Goal: Task Accomplishment & Management: Manage account settings

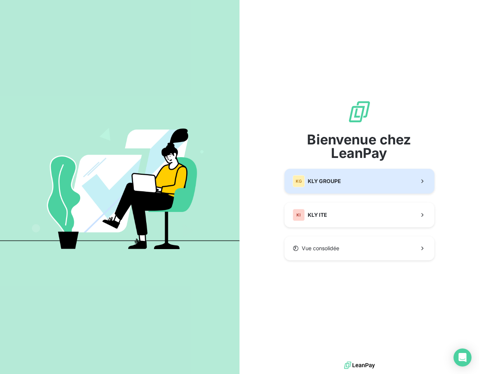
click at [342, 173] on button "KG KLY GROUPE" at bounding box center [360, 181] width 150 height 25
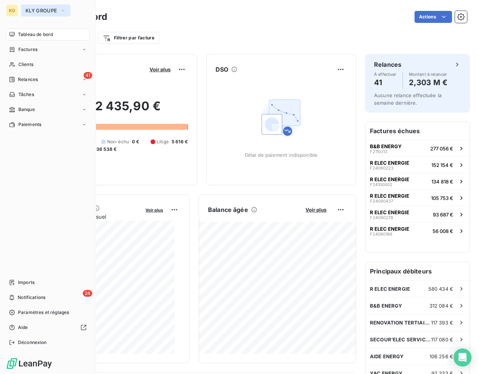
click at [30, 10] on span "KLY GROUPE" at bounding box center [42, 11] width 32 height 6
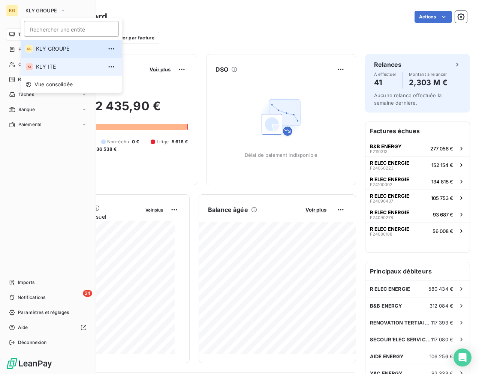
click at [41, 66] on span "KLY ITE" at bounding box center [69, 67] width 66 height 8
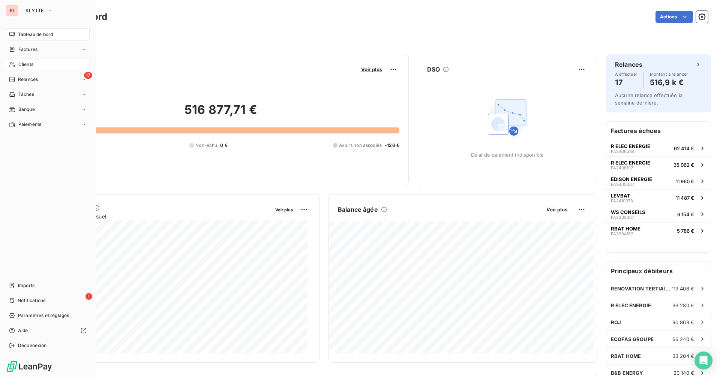
click at [26, 61] on div "Clients" at bounding box center [48, 65] width 84 height 12
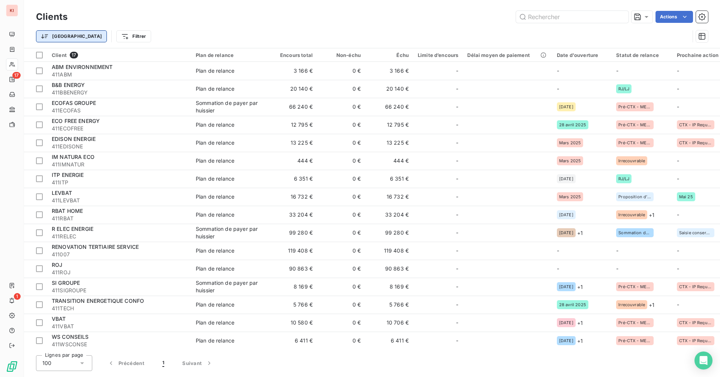
click at [61, 39] on html "KI 17 1 Clients Actions Trier Filtrer Client 17 Plan de relance Encours total N…" at bounding box center [360, 188] width 720 height 377
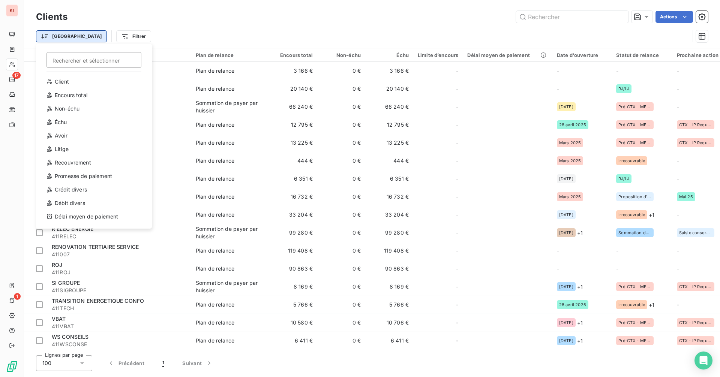
click at [61, 39] on html "KI 17 1 Clients Actions Trier Rechercher et sélectionner Client Encours total N…" at bounding box center [360, 188] width 720 height 377
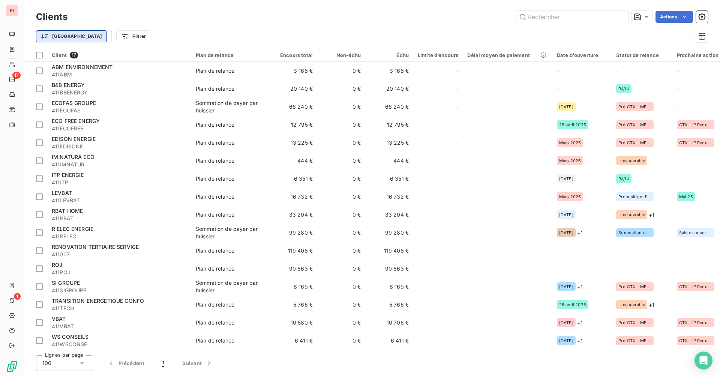
click at [61, 39] on html "KI 17 1 Clients Actions Trier Filtrer Client 17 Plan de relance Encours total N…" at bounding box center [360, 188] width 720 height 377
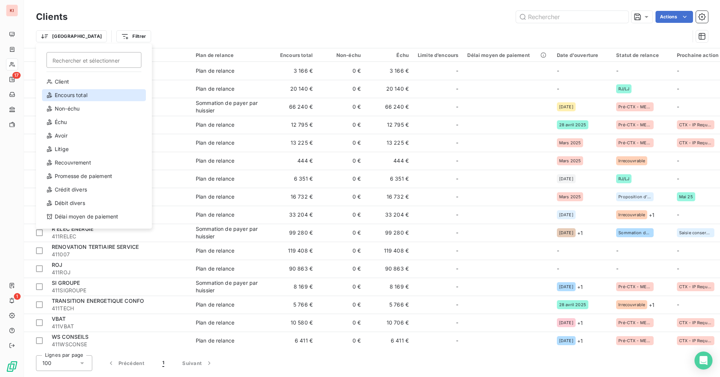
click at [67, 92] on div "Encours total" at bounding box center [94, 95] width 104 height 12
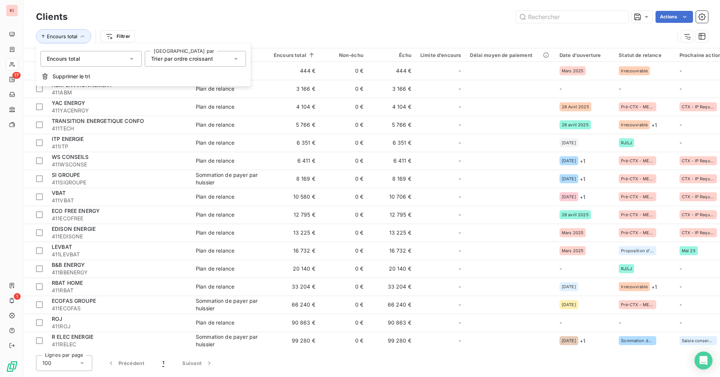
click at [203, 59] on span "Trier par ordre croissant" at bounding box center [182, 59] width 62 height 6
click at [195, 90] on span "Trier par ordre décroissant" at bounding box center [194, 90] width 68 height 6
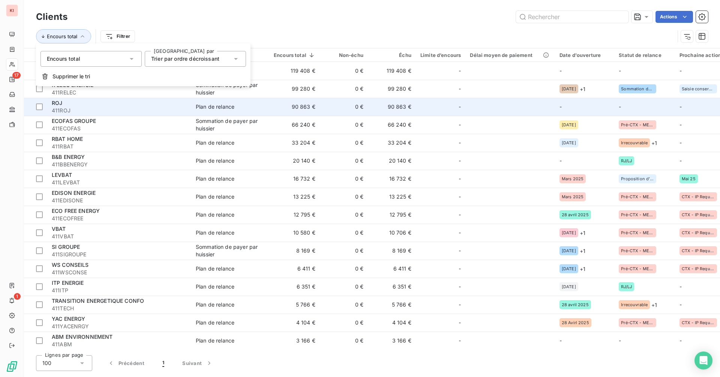
click at [243, 110] on span "Plan de relance" at bounding box center [230, 107] width 69 height 8
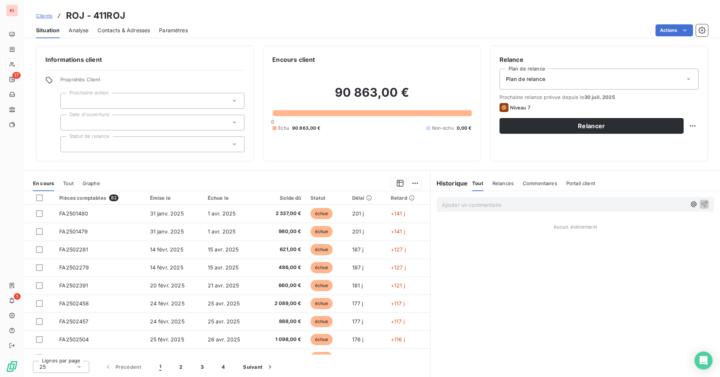
click at [130, 29] on span "Contacts & Adresses" at bounding box center [124, 31] width 53 height 8
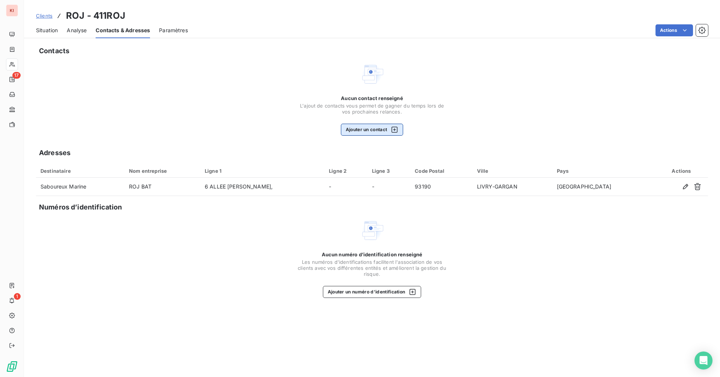
click at [360, 124] on button "Ajouter un contact" at bounding box center [372, 130] width 63 height 12
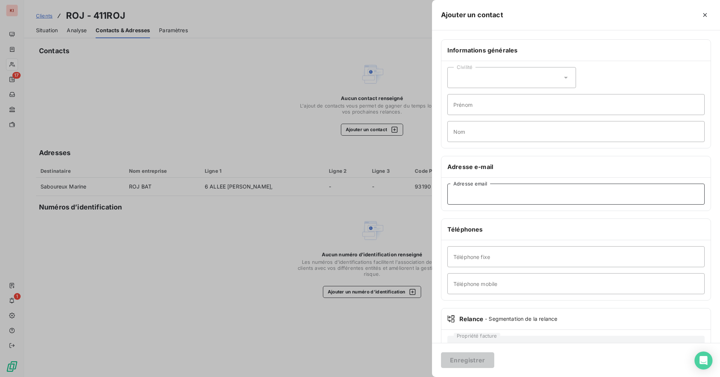
click at [474, 197] on input "Adresse email" at bounding box center [575, 194] width 257 height 21
type input "[EMAIL_ADDRESS][DOMAIN_NAME]"
click at [479, 360] on button "Enregistrer" at bounding box center [467, 361] width 53 height 16
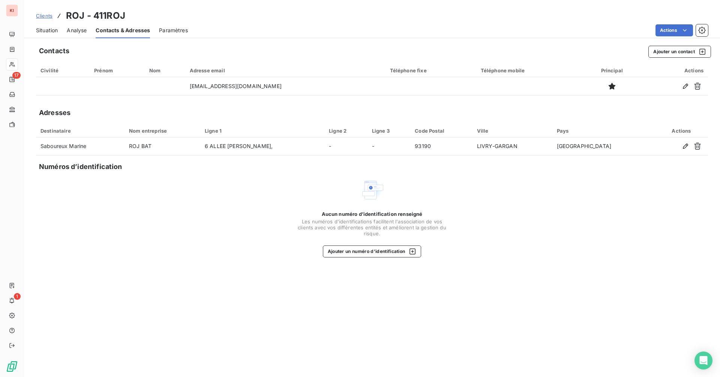
click at [38, 30] on span "Situation" at bounding box center [47, 31] width 22 height 8
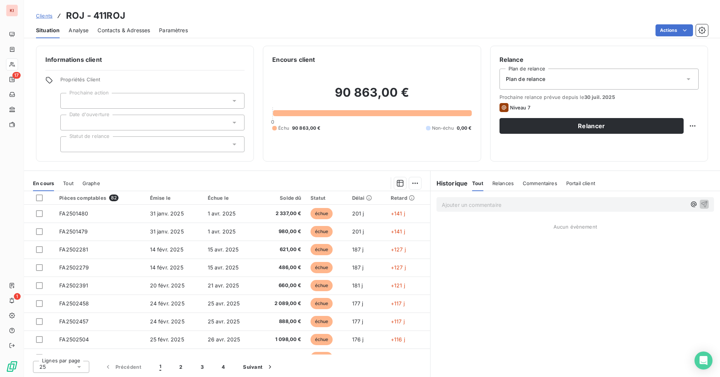
click at [144, 33] on span "Contacts & Adresses" at bounding box center [124, 31] width 53 height 8
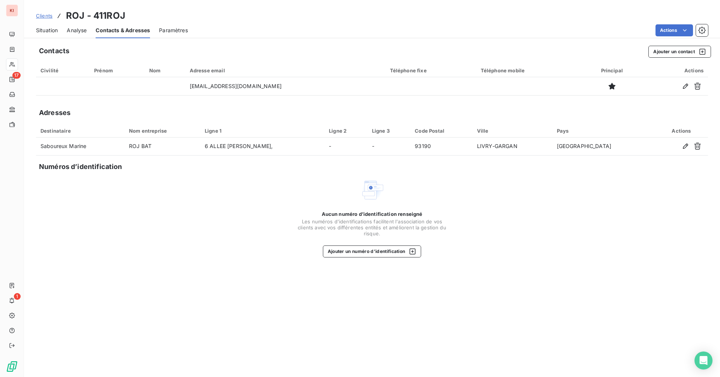
click at [51, 29] on span "Situation" at bounding box center [47, 31] width 22 height 8
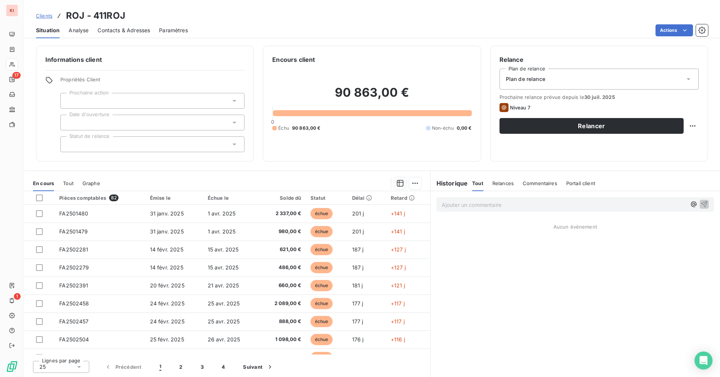
click at [479, 209] on p "Ajouter un commentaire ﻿" at bounding box center [564, 204] width 245 height 9
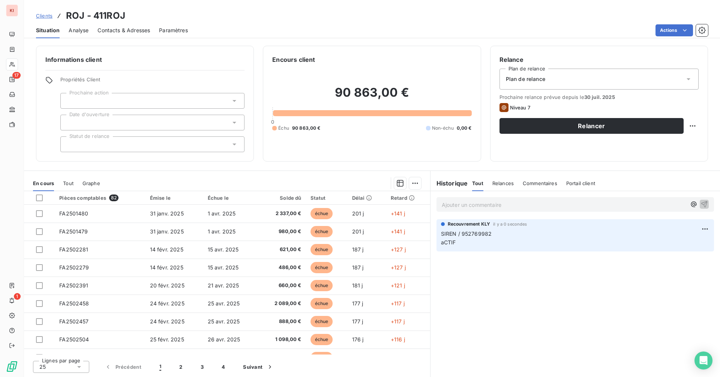
click at [124, 120] on div at bounding box center [152, 123] width 184 height 16
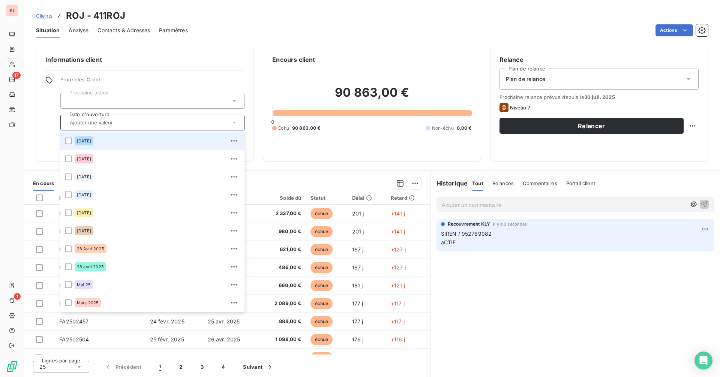
click at [252, 123] on div "Informations client Propriétés Client Prochaine action Date d'ouverture [DATE] …" at bounding box center [145, 104] width 218 height 116
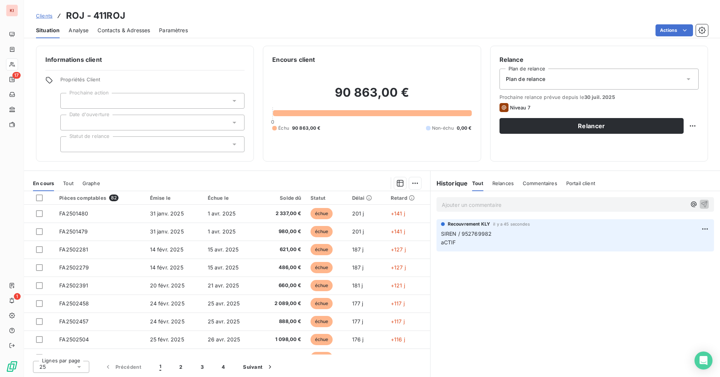
click at [134, 126] on div at bounding box center [152, 123] width 184 height 16
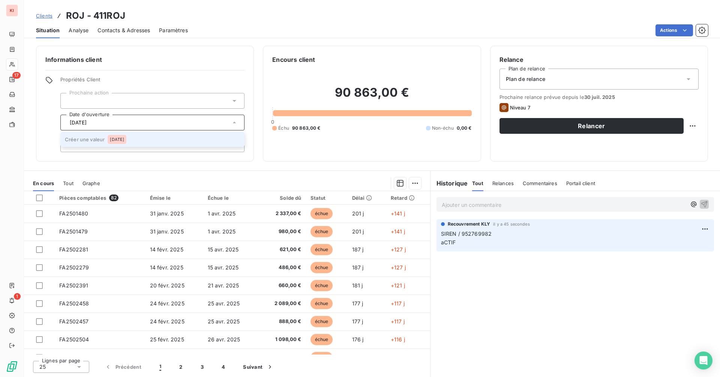
click at [124, 137] on span "[DATE]" at bounding box center [117, 139] width 14 height 5
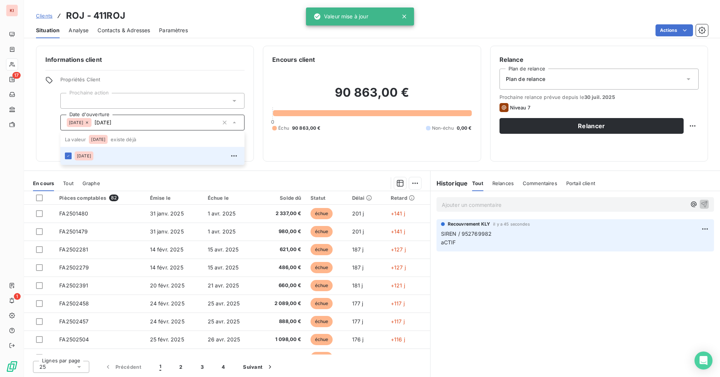
click at [362, 147] on div "90 863,00 € 0 Échu 90 863,00 € Non-échu 0,00 €" at bounding box center [371, 108] width 199 height 88
type input "[DATE]"
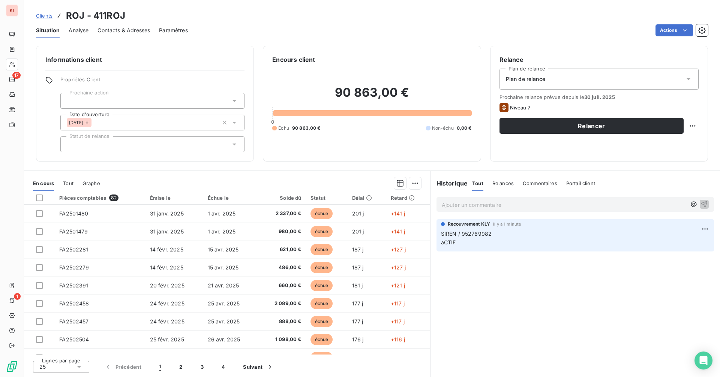
click at [126, 31] on span "Contacts & Adresses" at bounding box center [124, 31] width 53 height 8
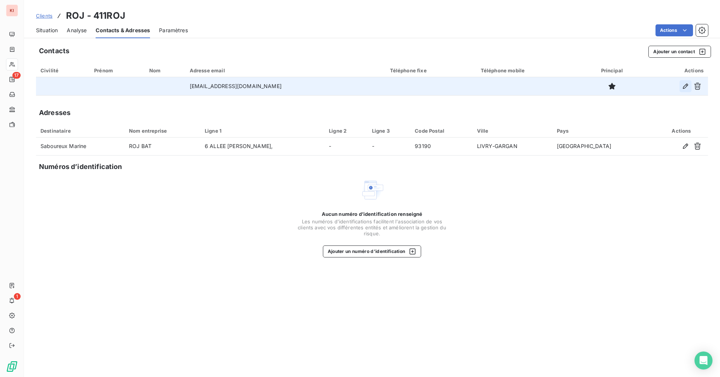
click at [479, 87] on icon "button" at bounding box center [686, 87] width 8 height 8
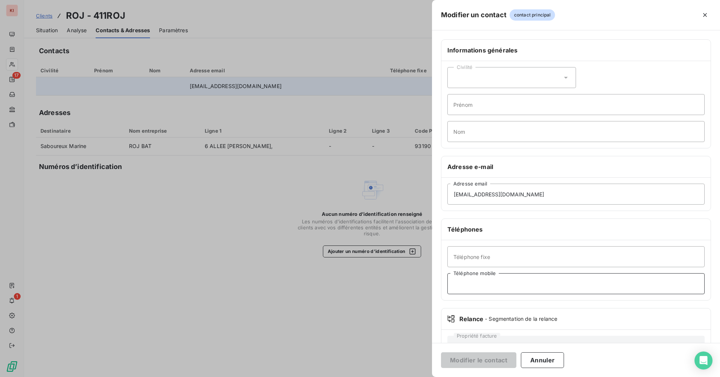
click at [478, 280] on input "Téléphone mobile" at bounding box center [575, 283] width 257 height 21
paste input "0643973027"
type input "0643973027"
click at [479, 361] on button "Modifier le contact" at bounding box center [478, 361] width 75 height 16
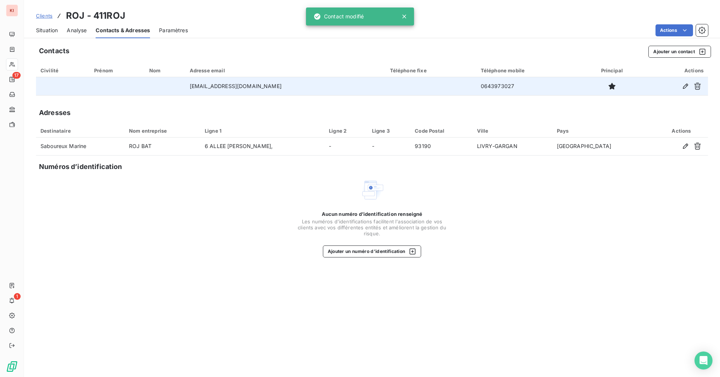
click at [479, 268] on div "Contacts Ajouter un contact Civilité Prénom Nom Adresse email Téléphone fixe Té…" at bounding box center [372, 209] width 696 height 336
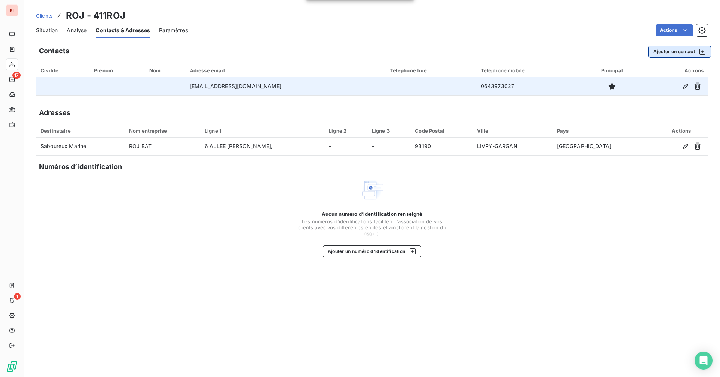
click at [479, 51] on button "Ajouter un contact" at bounding box center [680, 52] width 63 height 12
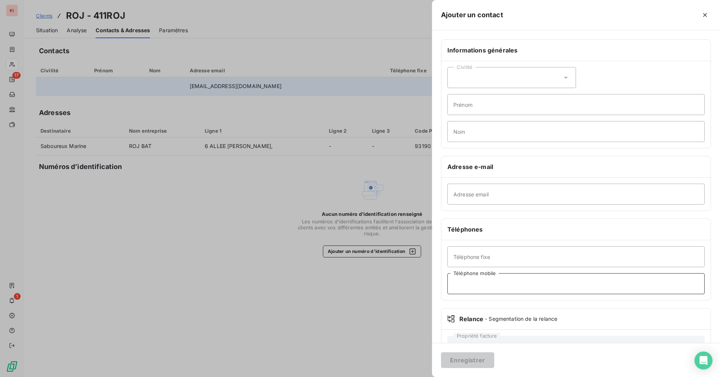
click at [479, 290] on input "Téléphone mobile" at bounding box center [575, 283] width 257 height 21
paste input "0758840961"
type input "0758840961"
click at [465, 363] on button "Enregistrer" at bounding box center [467, 361] width 53 height 16
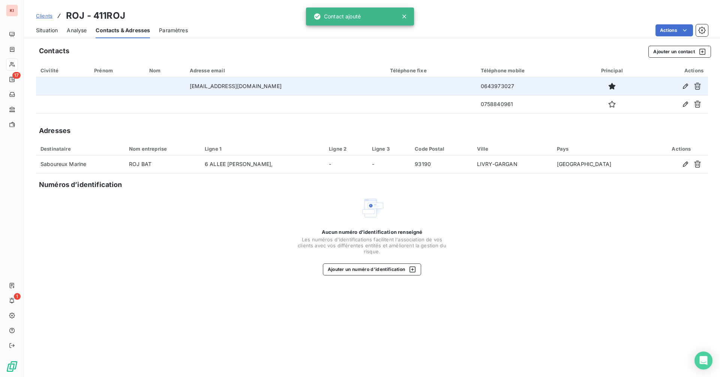
click at [52, 33] on span "Situation" at bounding box center [47, 31] width 22 height 8
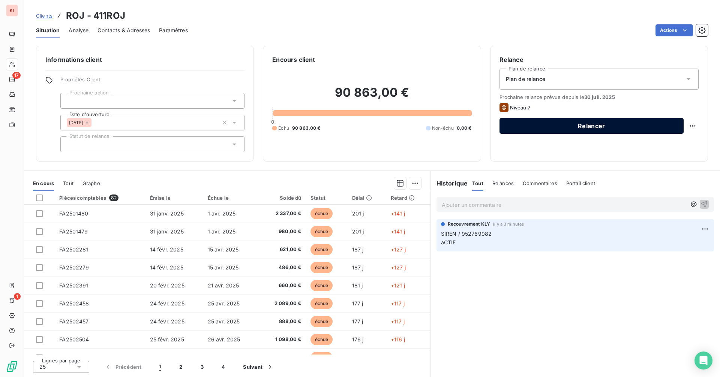
click at [479, 129] on button "Relancer" at bounding box center [592, 126] width 184 height 16
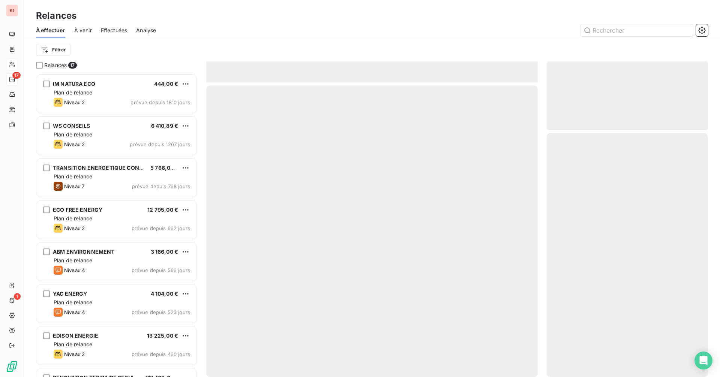
scroll to position [298, 156]
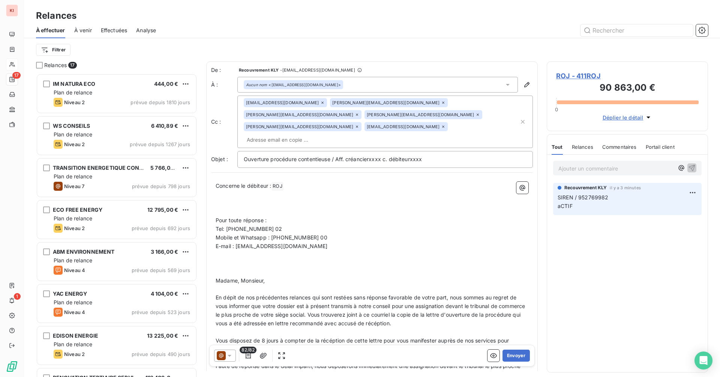
click at [229, 357] on icon at bounding box center [230, 356] width 4 height 2
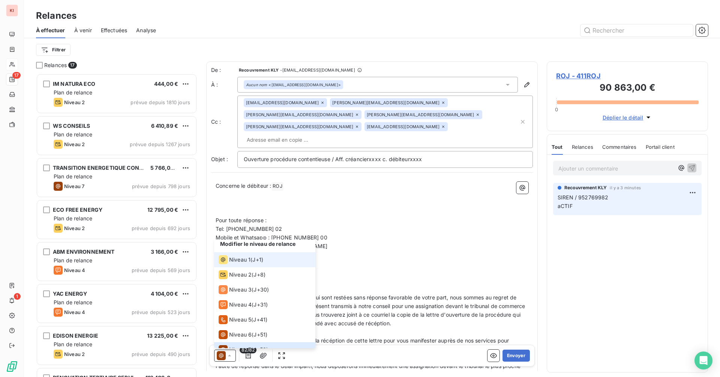
scroll to position [0, 0]
click at [248, 258] on div "Niveau 1" at bounding box center [235, 262] width 32 height 9
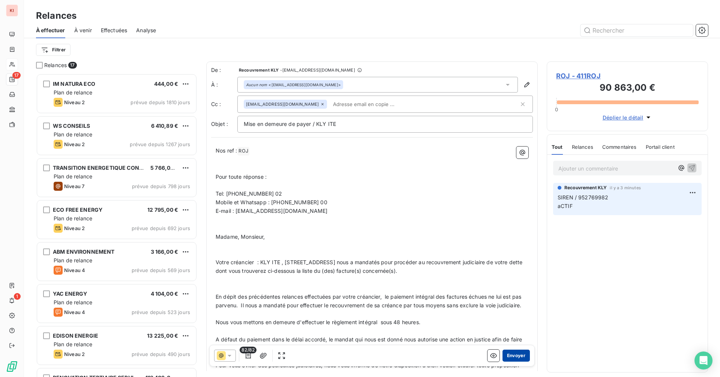
click at [479, 355] on button "Envoyer" at bounding box center [516, 356] width 27 height 12
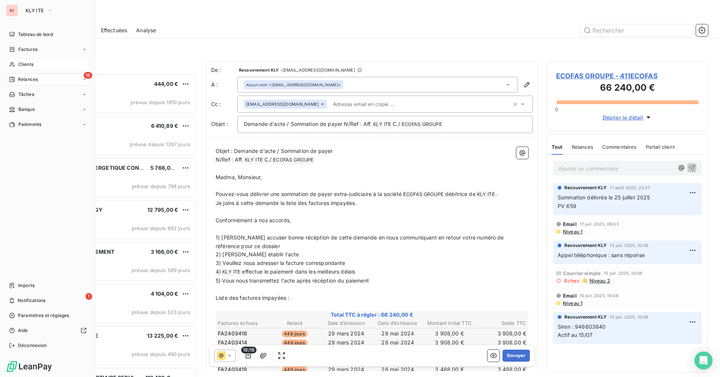
click at [26, 63] on span "Clients" at bounding box center [25, 64] width 15 height 7
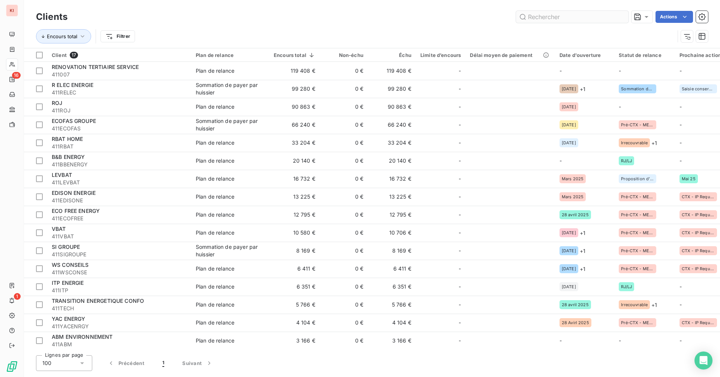
click at [479, 20] on input "text" at bounding box center [572, 17] width 113 height 12
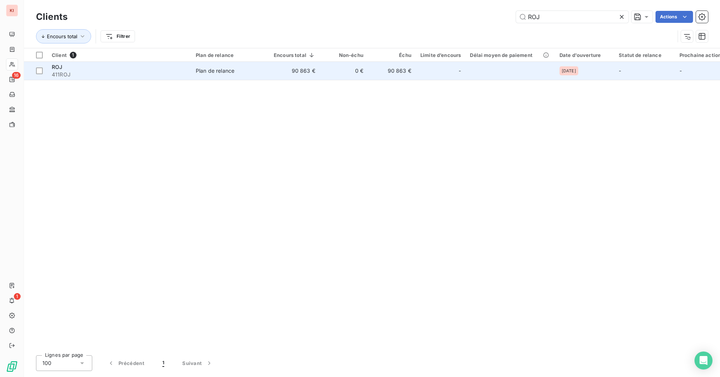
type input "ROJ"
click at [306, 69] on td "90 863 €" at bounding box center [294, 71] width 51 height 18
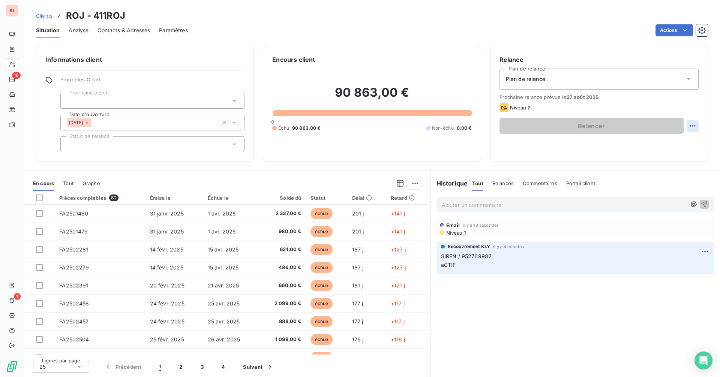
click at [479, 126] on html "KI 16 1 Clients ROJ - 411ROJ Situation Analyse Contacts & Adresses Paramètres A…" at bounding box center [360, 188] width 720 height 377
click at [479, 139] on div "Replanifier cette action" at bounding box center [661, 143] width 67 height 12
select select "7"
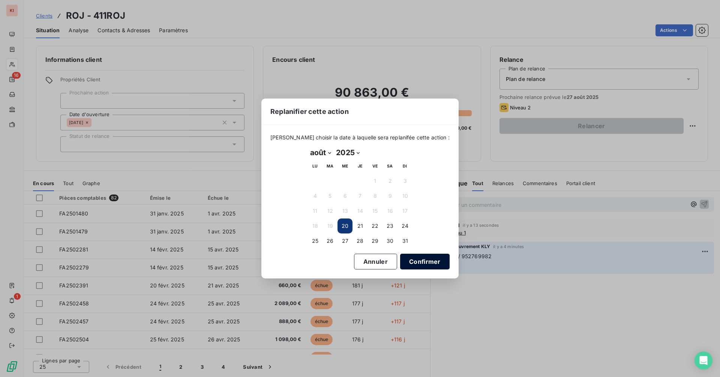
click at [416, 263] on button "Confirmer" at bounding box center [425, 262] width 50 height 16
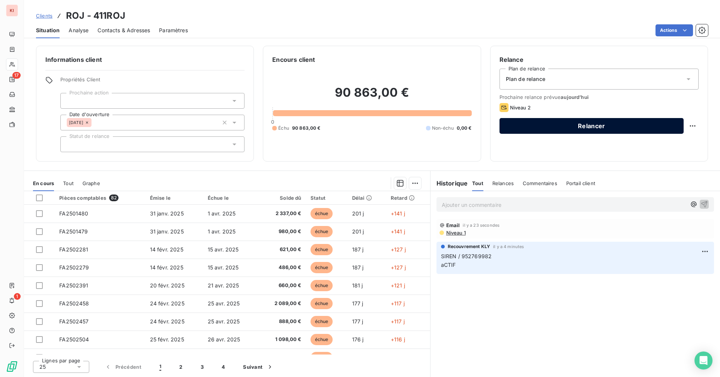
click at [479, 128] on button "Relancer" at bounding box center [592, 126] width 184 height 16
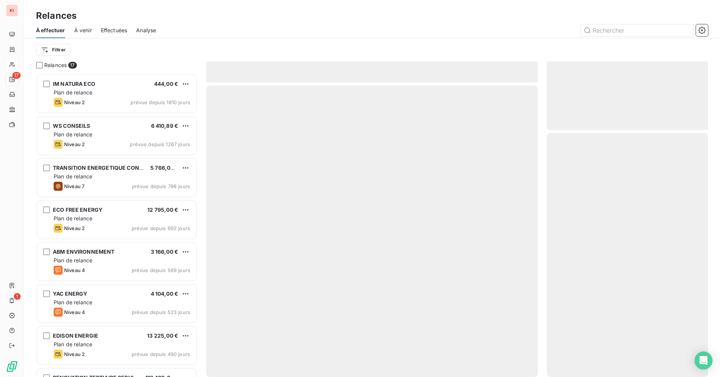
scroll to position [298, 156]
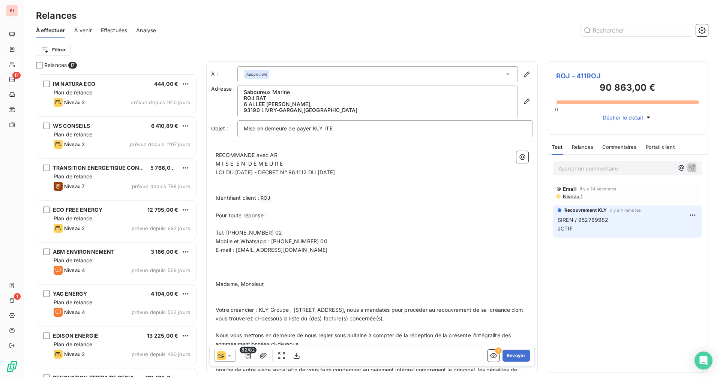
click at [228, 358] on icon at bounding box center [230, 356] width 8 height 8
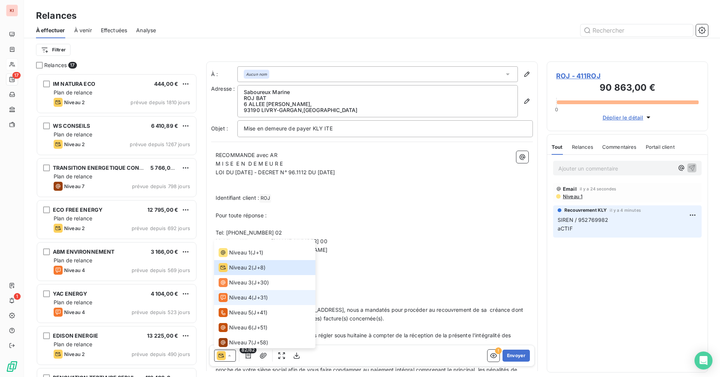
scroll to position [11, 0]
click at [247, 295] on span "Niveau 4" at bounding box center [240, 296] width 23 height 8
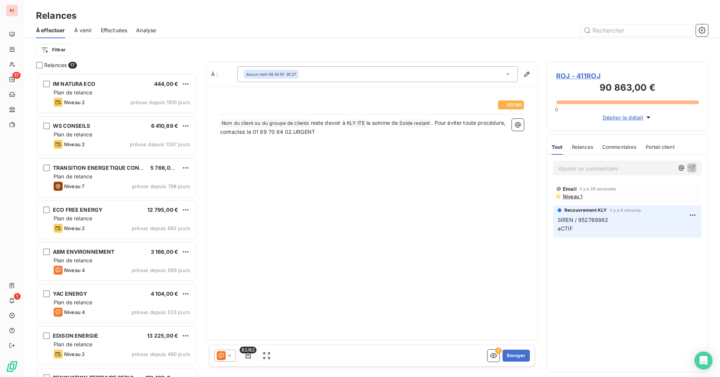
scroll to position [298, 156]
click at [411, 122] on span "Solde restant ﻿" at bounding box center [414, 123] width 33 height 9
click at [479, 354] on icon "button" at bounding box center [493, 356] width 7 height 5
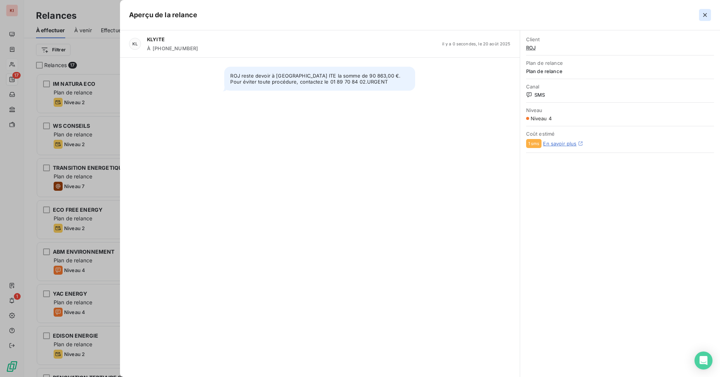
click at [479, 13] on icon "button" at bounding box center [705, 15] width 8 height 8
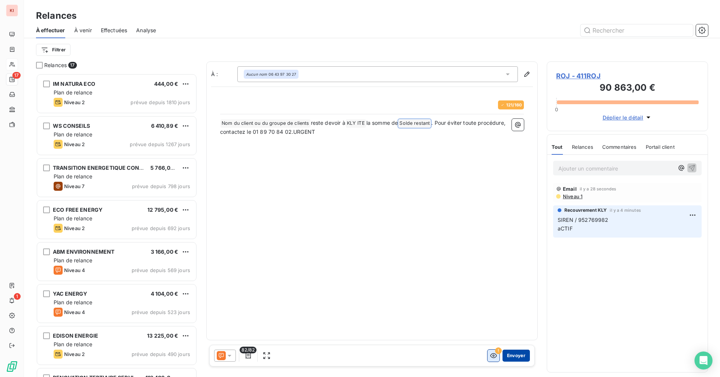
click at [479, 359] on button "Envoyer" at bounding box center [516, 356] width 27 height 12
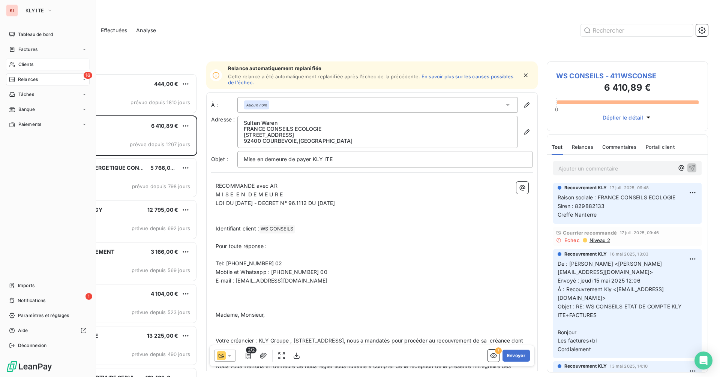
click at [20, 63] on span "Clients" at bounding box center [25, 64] width 15 height 7
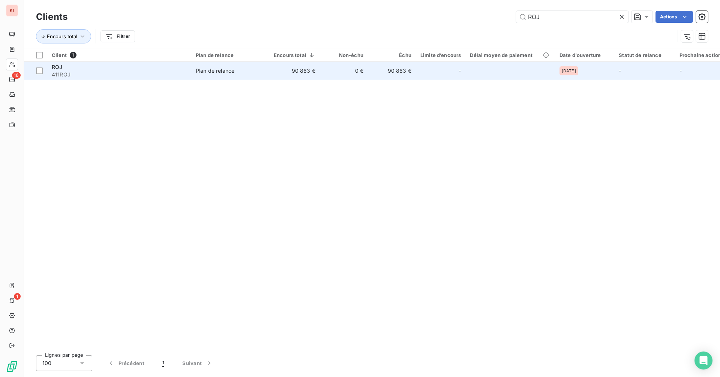
click at [400, 70] on td "90 863 €" at bounding box center [392, 71] width 48 height 18
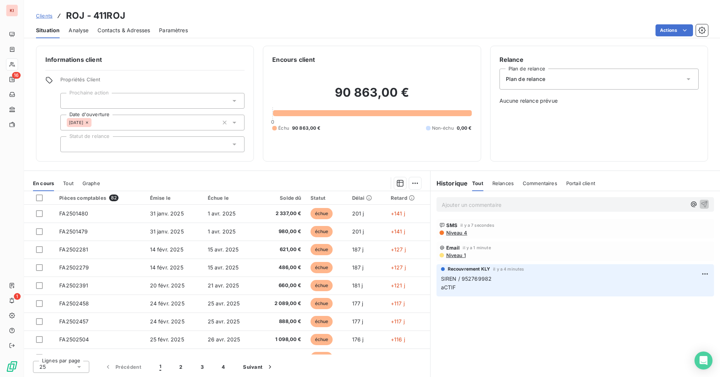
click at [479, 83] on div "Plan de relance" at bounding box center [599, 79] width 199 height 21
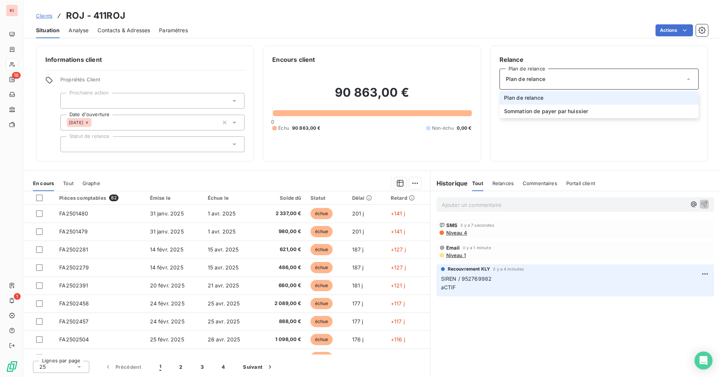
click at [479, 101] on li "Plan de relance" at bounding box center [599, 98] width 199 height 14
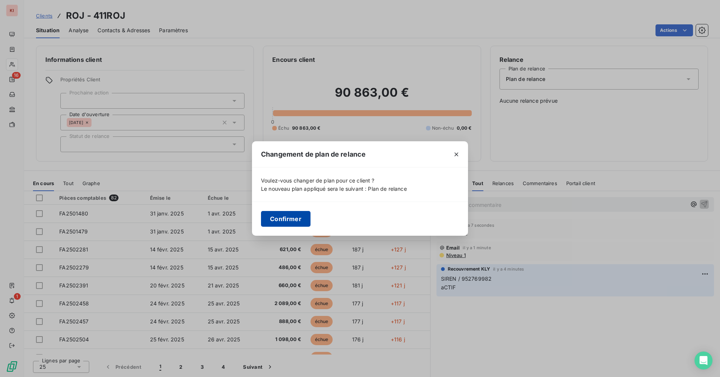
click at [274, 223] on button "Confirmer" at bounding box center [286, 219] width 50 height 16
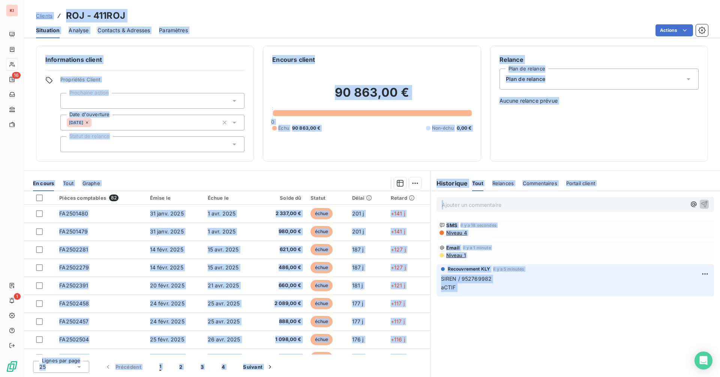
click at [479, 183] on span "Relances" at bounding box center [503, 183] width 21 height 6
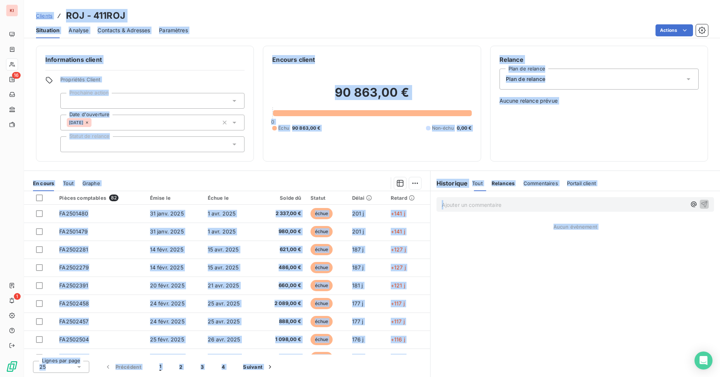
click at [479, 183] on span "Relances" at bounding box center [503, 183] width 23 height 6
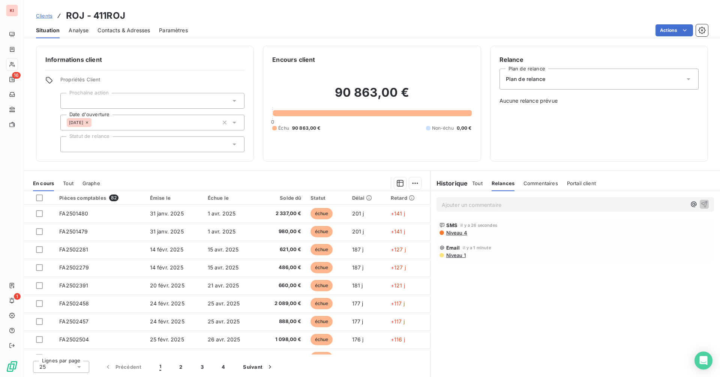
click at [450, 184] on h6 "Historique" at bounding box center [450, 183] width 38 height 9
click at [457, 182] on h6 "Historique" at bounding box center [450, 183] width 38 height 9
click at [476, 183] on span "Tout" at bounding box center [477, 183] width 11 height 6
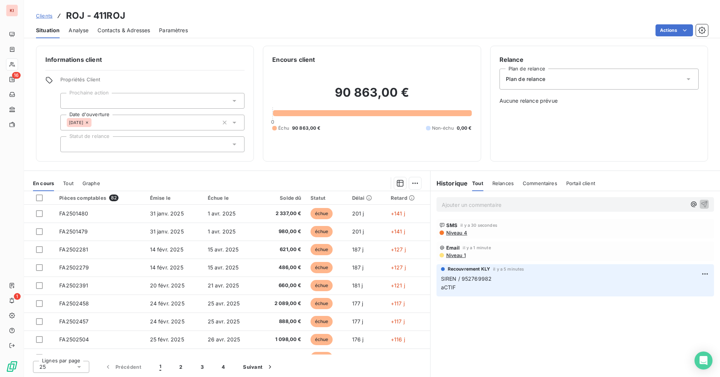
click at [50, 15] on span "Clients" at bounding box center [44, 16] width 17 height 6
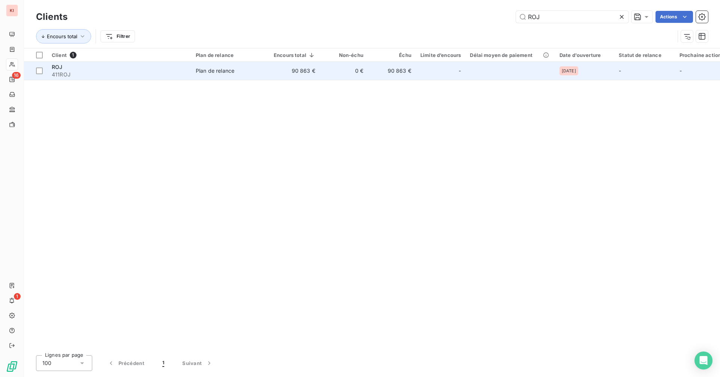
click at [104, 72] on span "411ROJ" at bounding box center [119, 75] width 135 height 8
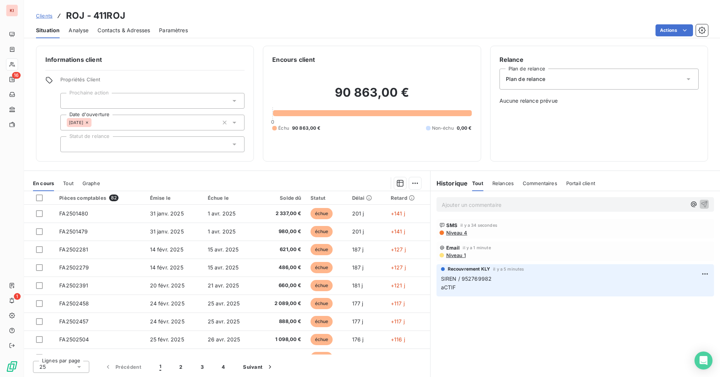
click at [479, 79] on span "Plan de relance" at bounding box center [525, 79] width 39 height 8
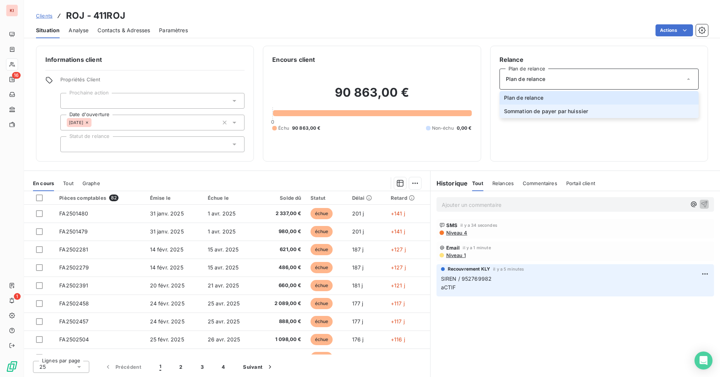
click at [479, 109] on span "Sommation de payer par huissier" at bounding box center [546, 112] width 84 height 8
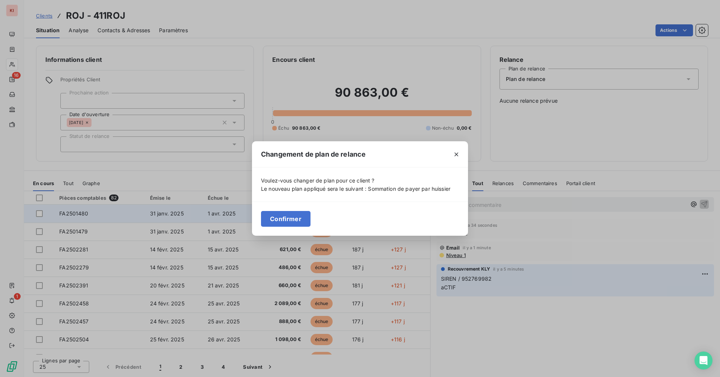
click at [306, 216] on button "Confirmer" at bounding box center [286, 219] width 50 height 16
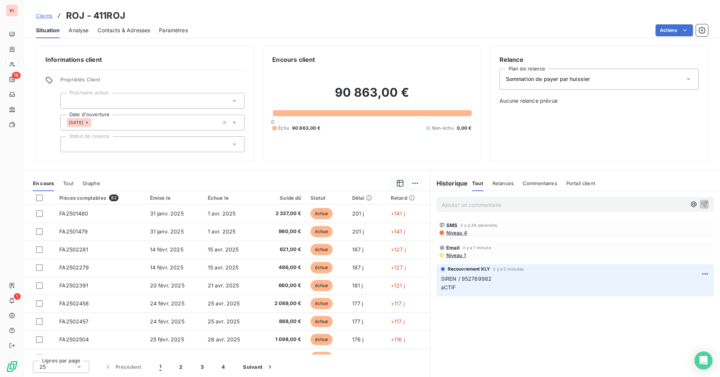
click at [479, 80] on div "Sommation de payer par huissier" at bounding box center [599, 79] width 199 height 21
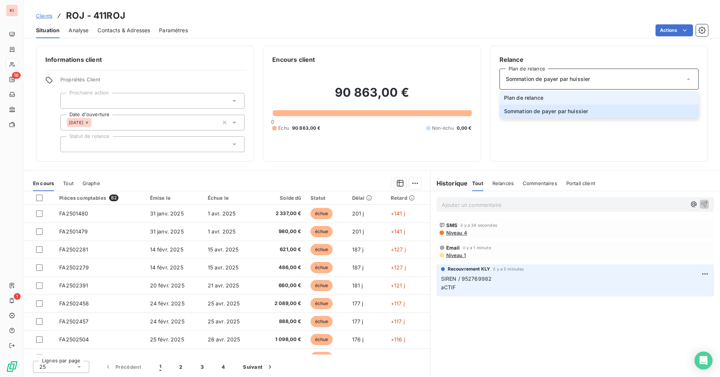
click at [479, 98] on li "Plan de relance" at bounding box center [599, 98] width 199 height 14
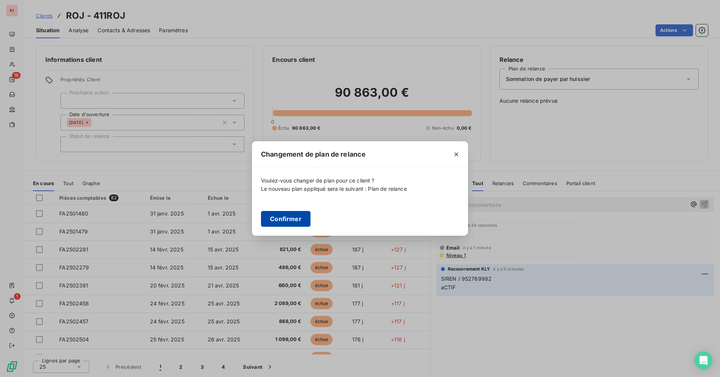
click at [294, 219] on button "Confirmer" at bounding box center [286, 219] width 50 height 16
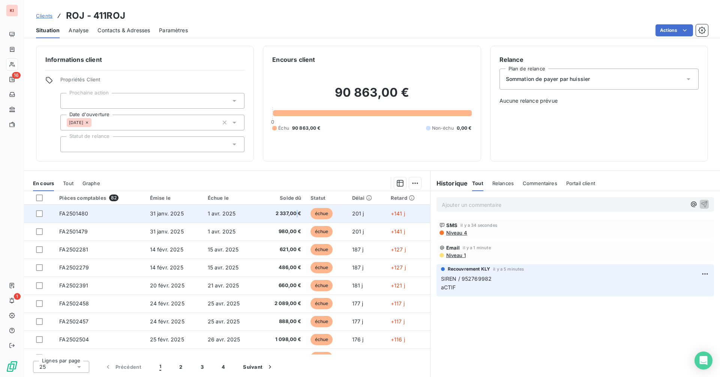
click at [294, 219] on td "2 337,00 €" at bounding box center [282, 214] width 48 height 18
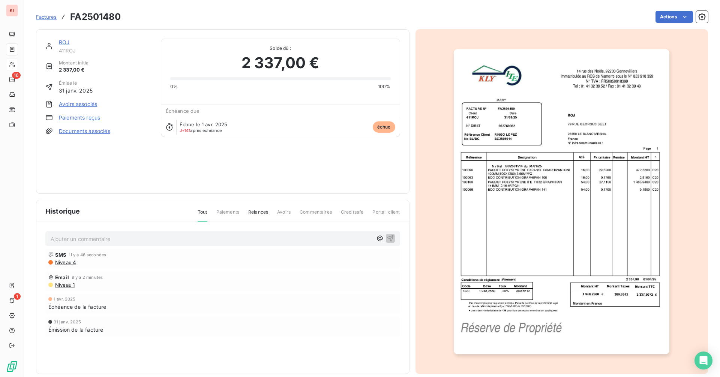
click at [63, 44] on link "ROJ" at bounding box center [64, 42] width 11 height 6
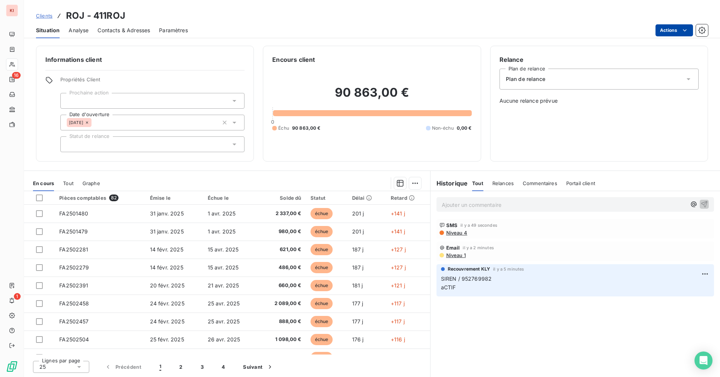
click at [479, 29] on html "KI 16 1 Clients ROJ - 411ROJ Situation Analyse Contacts & Adresses Paramètres A…" at bounding box center [360, 188] width 720 height 377
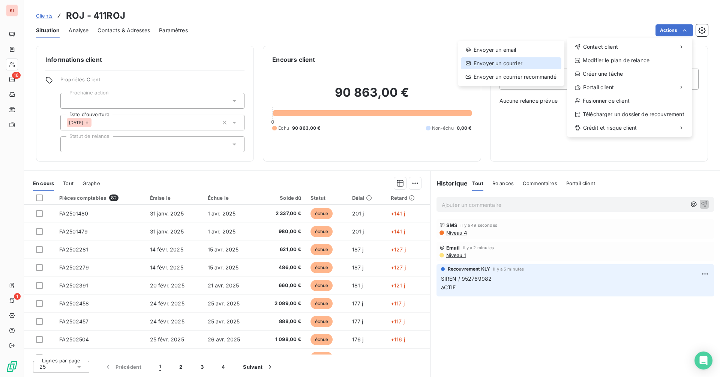
click at [479, 62] on div "Envoyer un courrier" at bounding box center [511, 63] width 101 height 12
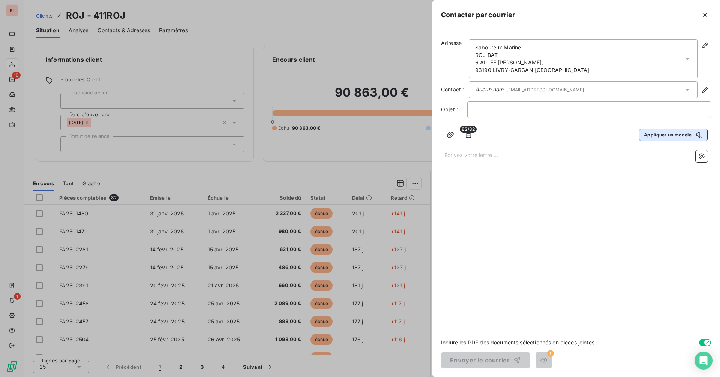
click at [479, 139] on button "Appliquer un modèle" at bounding box center [673, 135] width 69 height 12
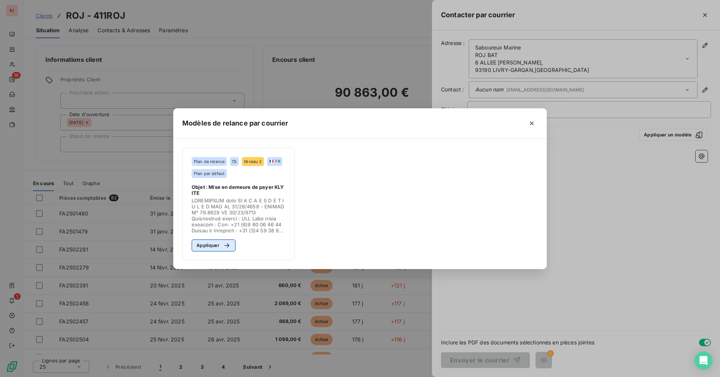
click at [229, 247] on icon "button" at bounding box center [227, 246] width 8 height 8
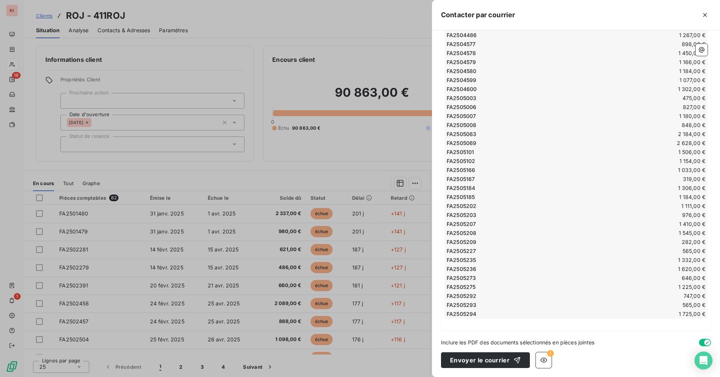
scroll to position [1052, 0]
click at [479, 366] on button "button" at bounding box center [544, 361] width 16 height 16
click at [479, 362] on icon "button" at bounding box center [544, 361] width 8 height 8
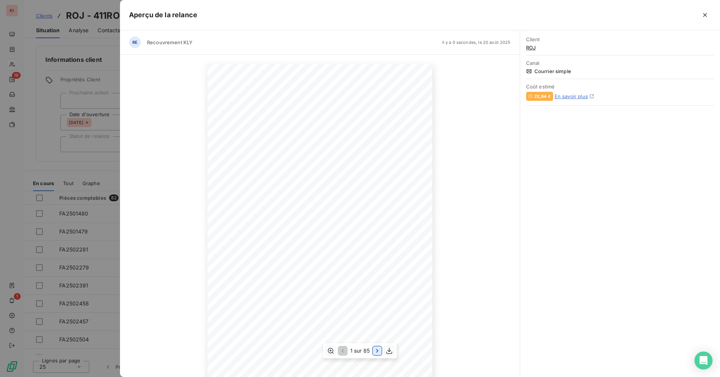
click at [377, 353] on icon "button" at bounding box center [377, 350] width 2 height 3
click at [379, 350] on icon "button" at bounding box center [378, 351] width 8 height 8
click at [341, 351] on icon "button" at bounding box center [342, 351] width 8 height 8
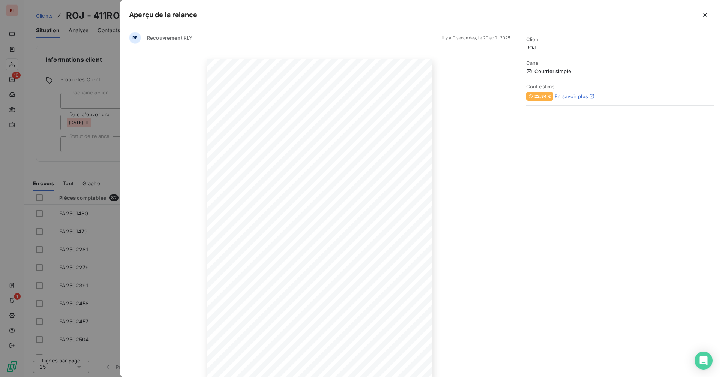
scroll to position [0, 0]
click at [479, 16] on icon "button" at bounding box center [705, 15] width 8 height 8
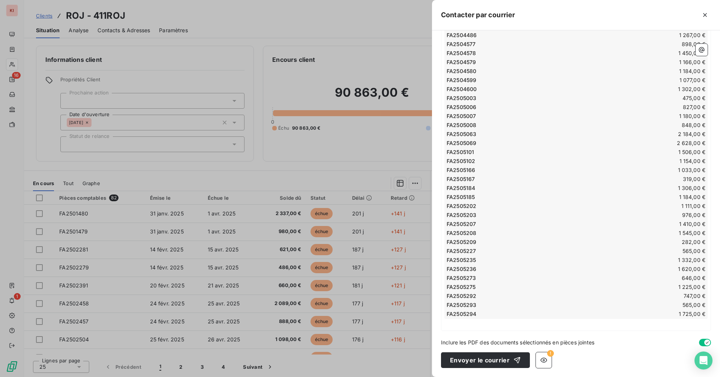
click at [389, 59] on div at bounding box center [360, 188] width 720 height 377
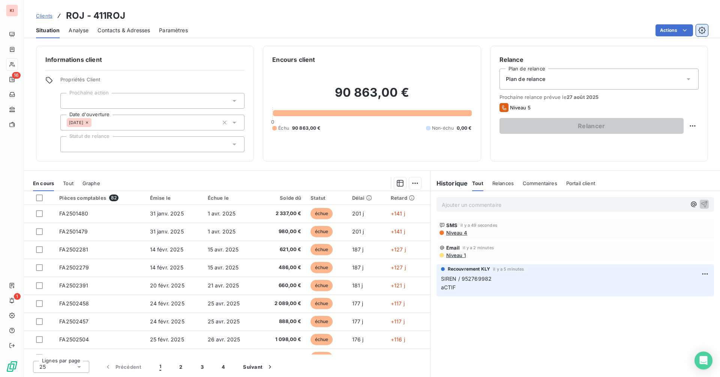
click at [479, 32] on icon "button" at bounding box center [701, 30] width 7 height 7
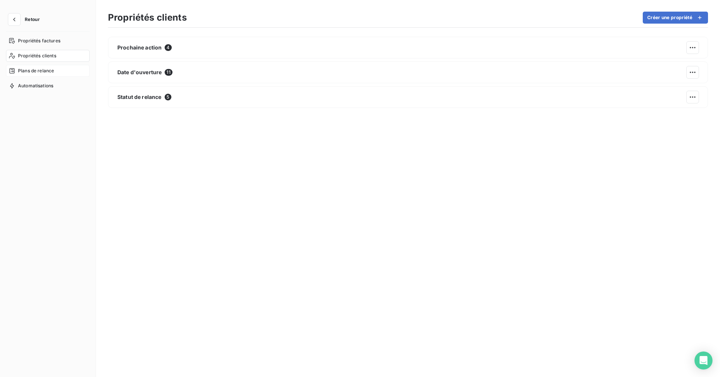
click at [34, 73] on span "Plans de relance" at bounding box center [36, 71] width 36 height 7
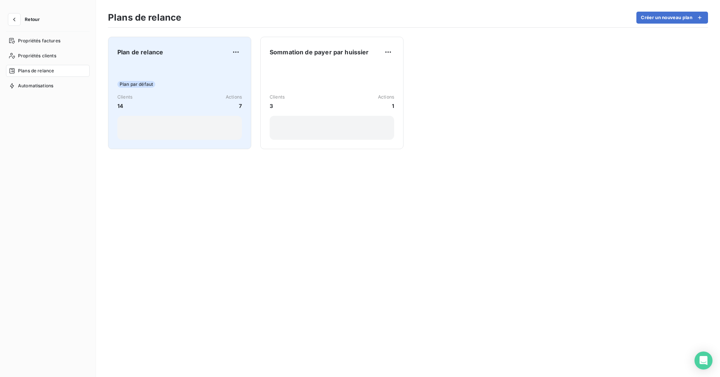
click at [197, 125] on div at bounding box center [179, 128] width 125 height 24
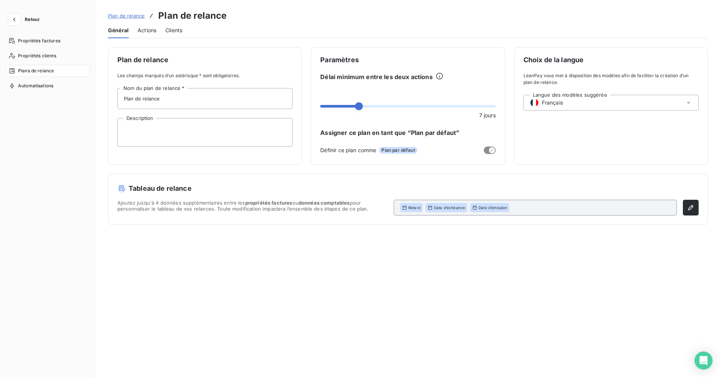
click at [147, 30] on span "Actions" at bounding box center [147, 31] width 19 height 8
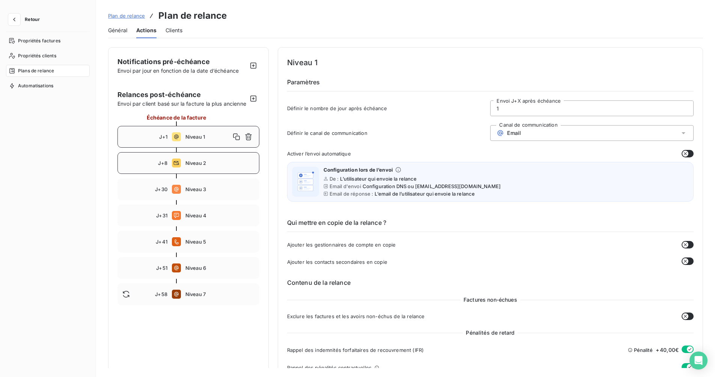
click at [220, 174] on div "J+8 Niveau 2" at bounding box center [188, 163] width 142 height 22
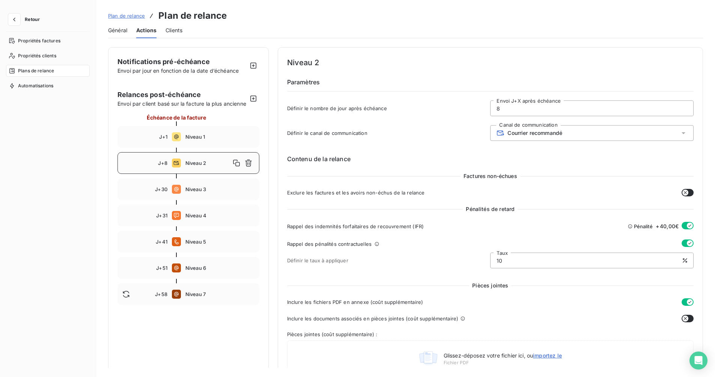
type input "8"
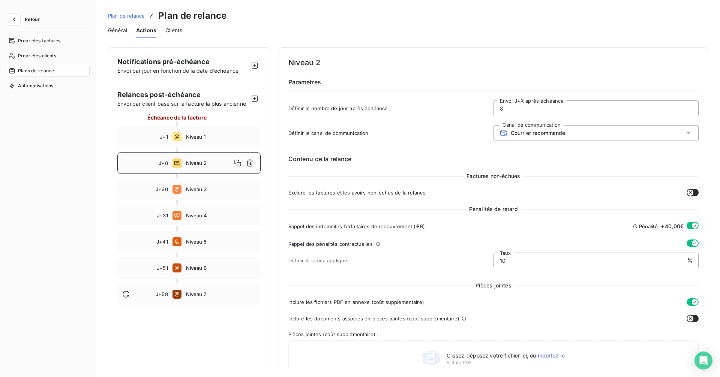
click at [122, 28] on span "Général" at bounding box center [117, 31] width 19 height 8
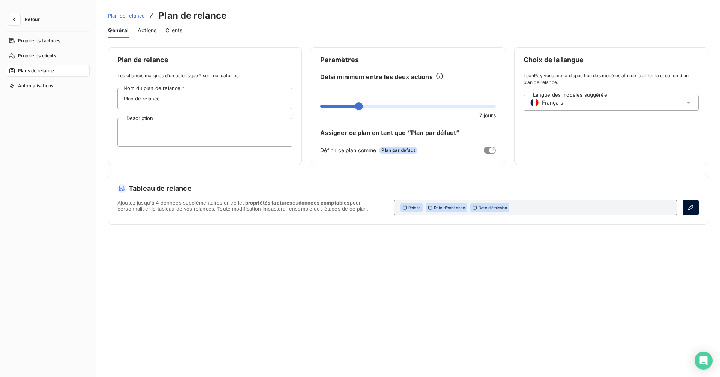
click at [479, 209] on icon "button" at bounding box center [690, 207] width 5 height 5
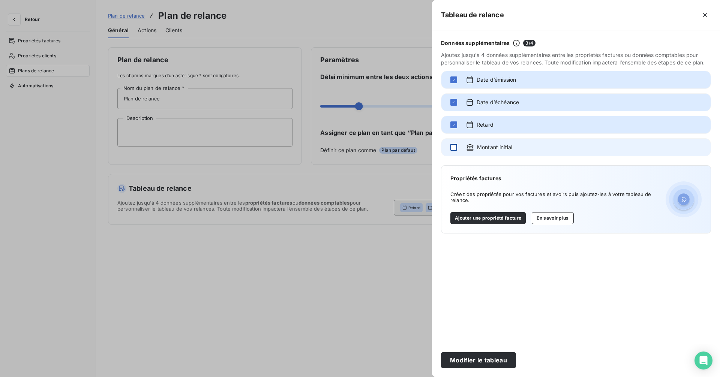
click at [452, 147] on div at bounding box center [453, 147] width 7 height 7
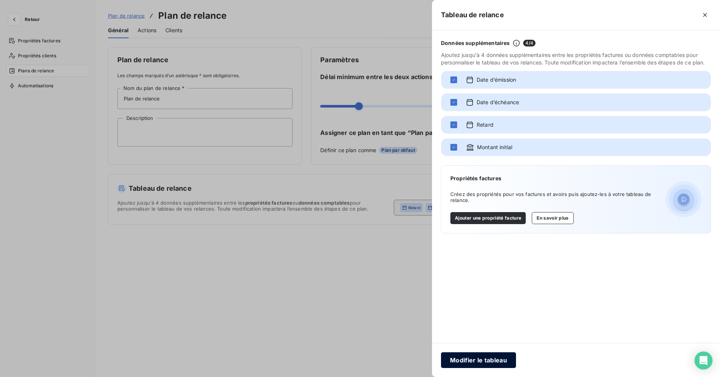
click at [479, 362] on button "Modifier le tableau" at bounding box center [478, 361] width 75 height 16
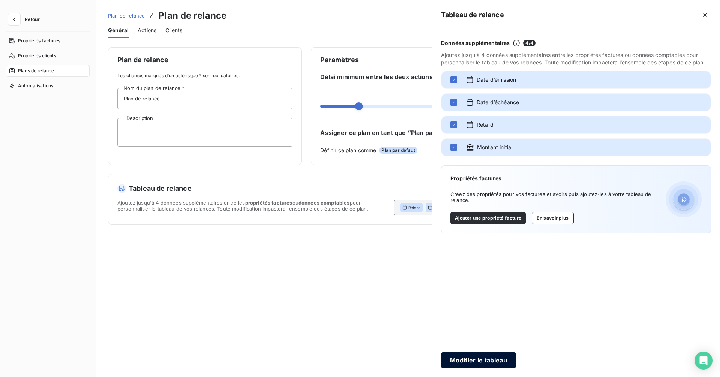
click at [479, 362] on div at bounding box center [360, 188] width 720 height 377
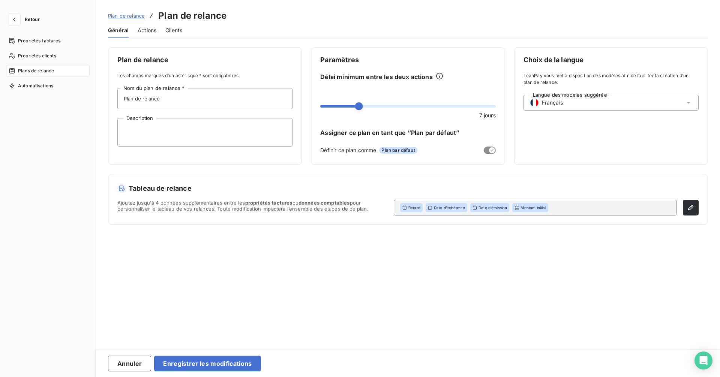
click at [150, 29] on span "Actions" at bounding box center [147, 31] width 19 height 8
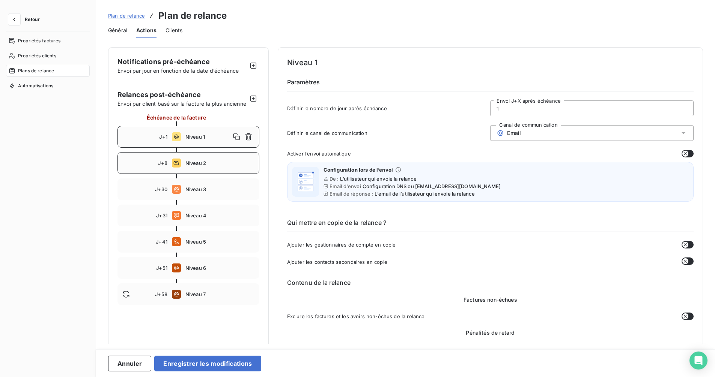
click at [194, 166] on span "Niveau 2" at bounding box center [219, 163] width 69 height 6
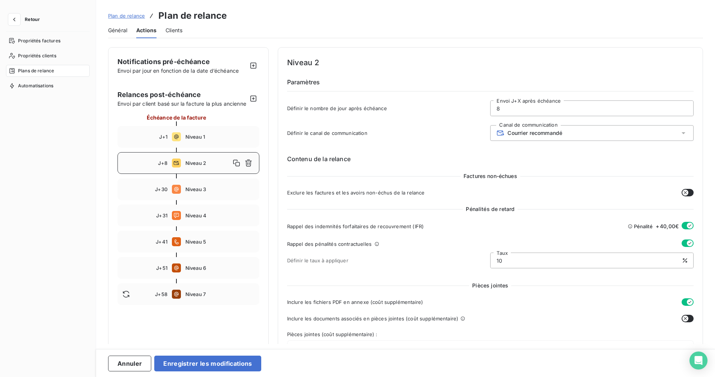
type input "8"
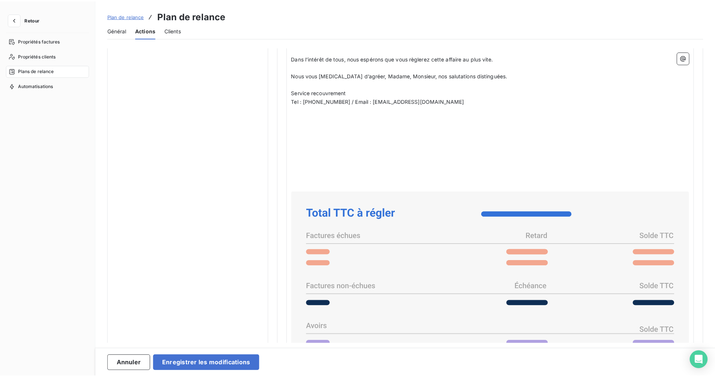
scroll to position [751, 0]
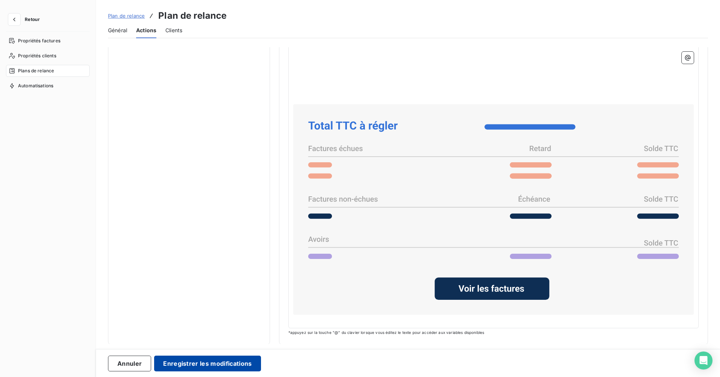
click at [242, 362] on button "Enregistrer les modifications" at bounding box center [207, 364] width 107 height 16
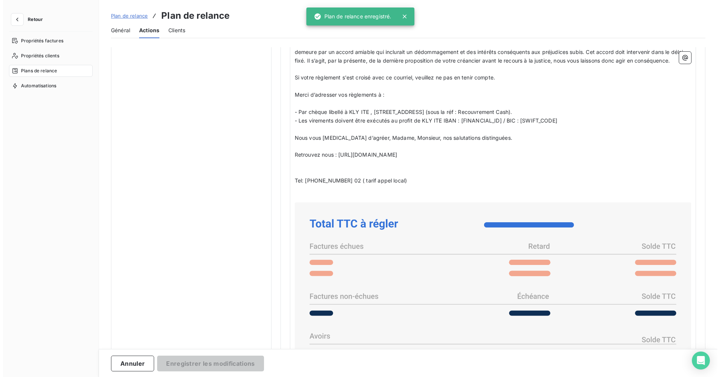
scroll to position [0, 0]
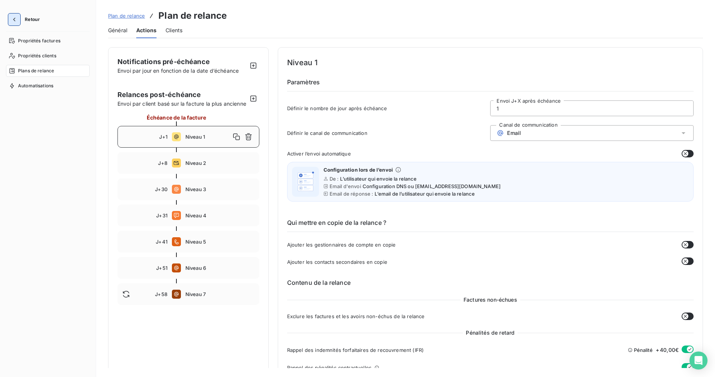
click at [18, 20] on icon "button" at bounding box center [15, 20] width 8 height 8
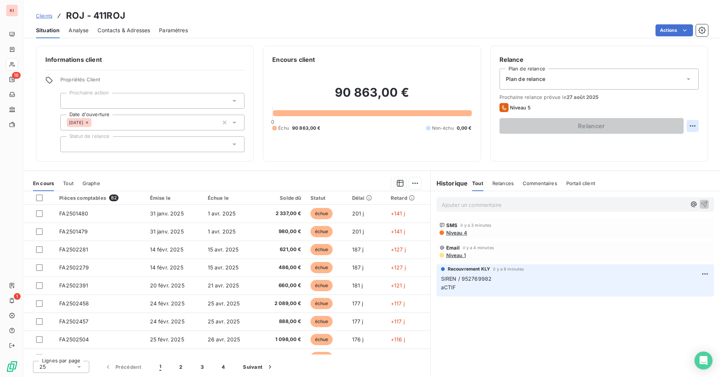
click at [479, 125] on html "KI 16 1 Clients ROJ - 411ROJ Situation Analyse Contacts & Adresses Paramètres A…" at bounding box center [360, 188] width 720 height 377
click at [479, 140] on div "Replanifier cette action" at bounding box center [661, 143] width 67 height 12
select select "7"
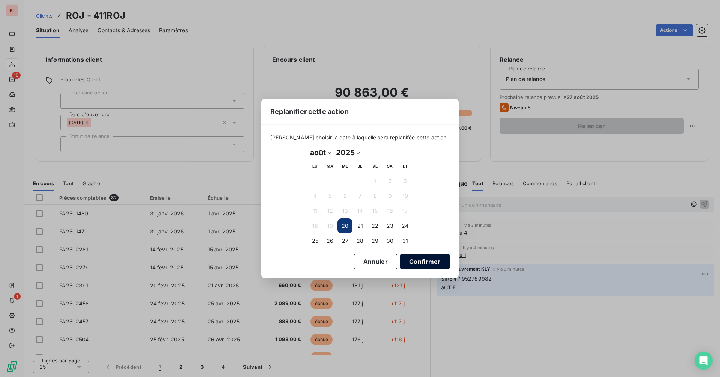
click at [414, 262] on button "Confirmer" at bounding box center [425, 262] width 50 height 16
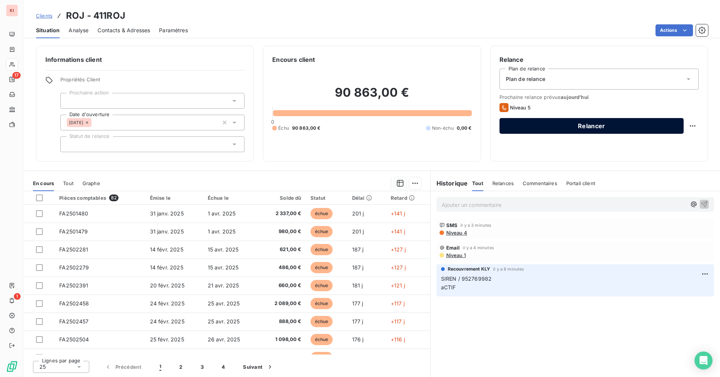
click at [479, 125] on button "Relancer" at bounding box center [592, 126] width 184 height 16
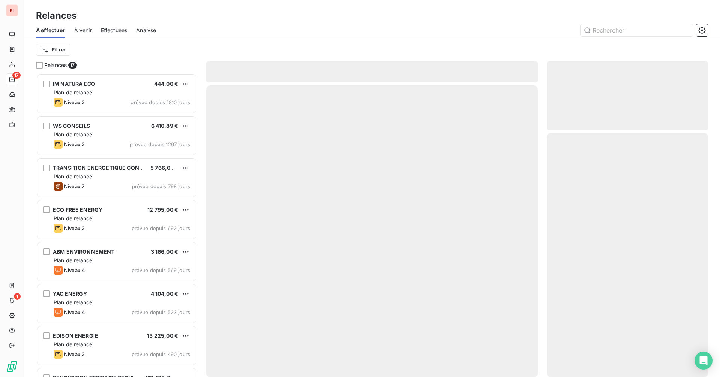
scroll to position [298, 156]
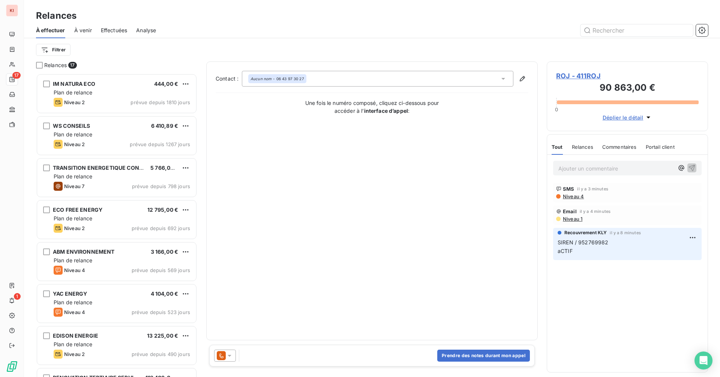
click at [228, 356] on icon at bounding box center [230, 356] width 4 height 2
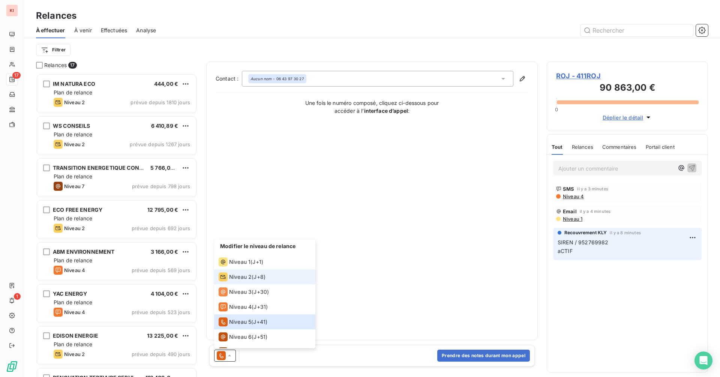
click at [237, 273] on span "Niveau 2" at bounding box center [240, 277] width 23 height 8
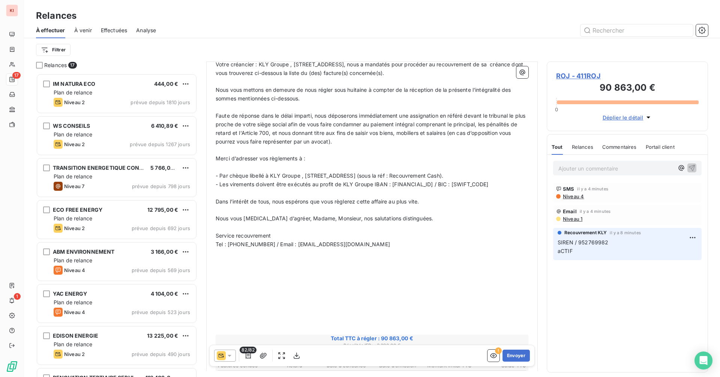
scroll to position [263, 0]
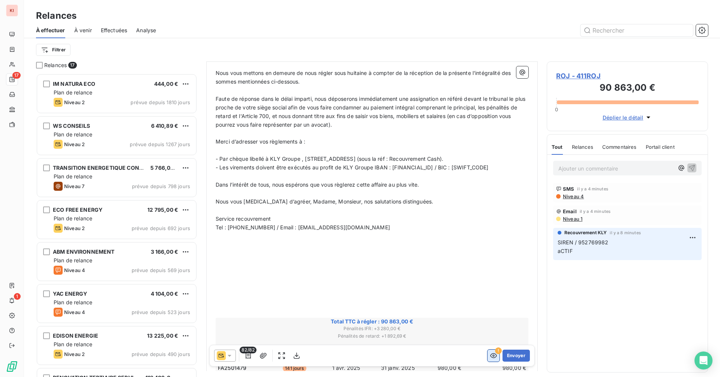
click at [479, 358] on icon "button" at bounding box center [493, 356] width 7 height 5
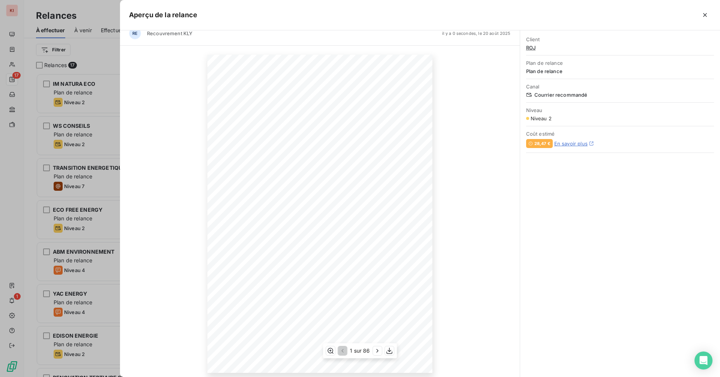
scroll to position [14, 0]
click at [375, 352] on icon "button" at bounding box center [378, 351] width 8 height 8
click at [379, 351] on icon "button" at bounding box center [378, 350] width 2 height 3
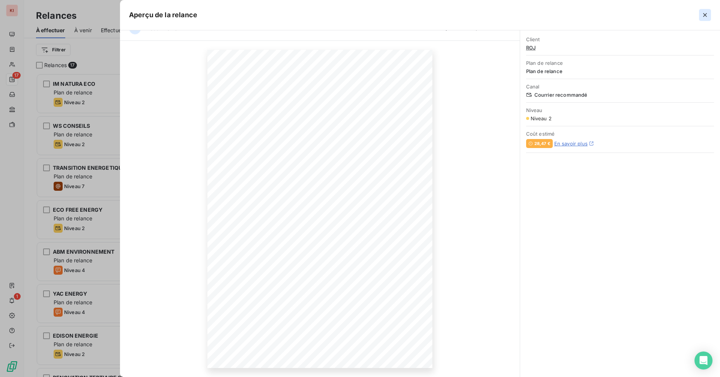
click at [479, 14] on icon "button" at bounding box center [705, 15] width 8 height 8
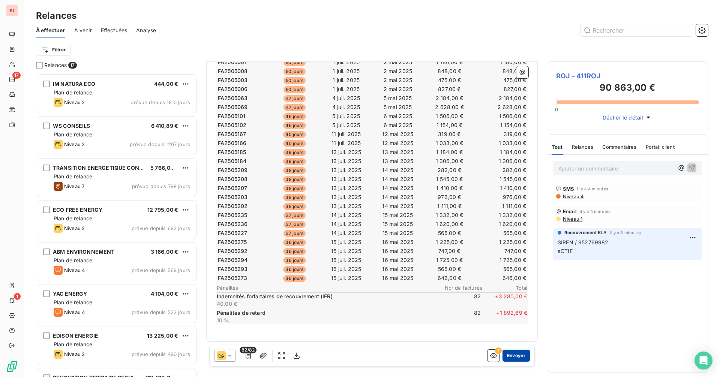
click at [479, 356] on button "Envoyer" at bounding box center [516, 356] width 27 height 12
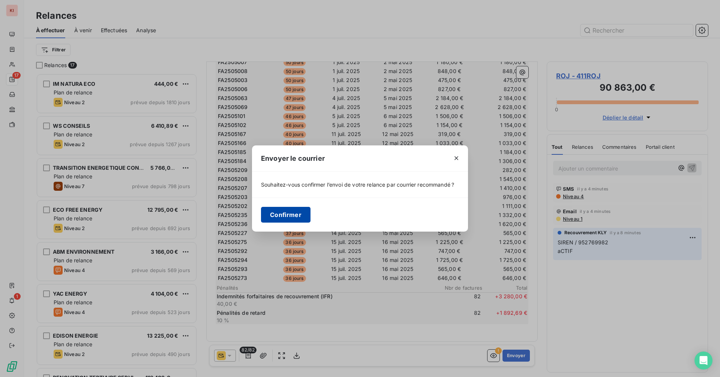
click at [289, 214] on button "Confirmer" at bounding box center [286, 215] width 50 height 16
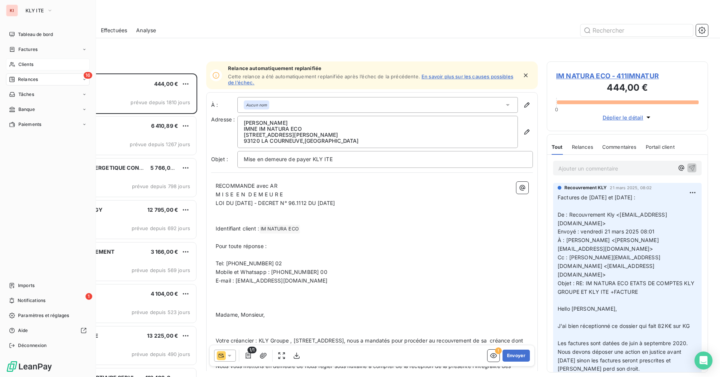
click at [25, 63] on span "Clients" at bounding box center [25, 64] width 15 height 7
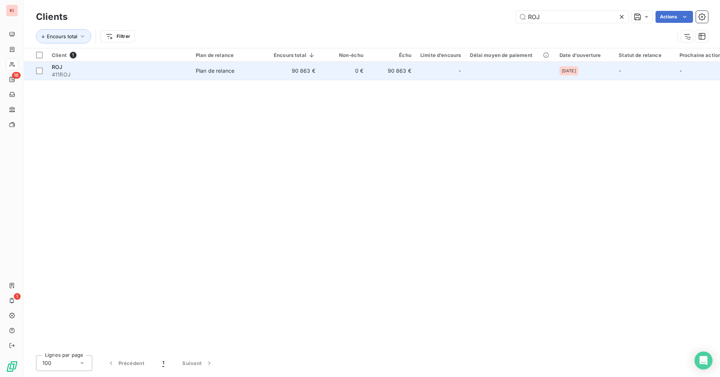
click at [333, 66] on td "0 €" at bounding box center [344, 71] width 48 height 18
